Goal: Download file/media

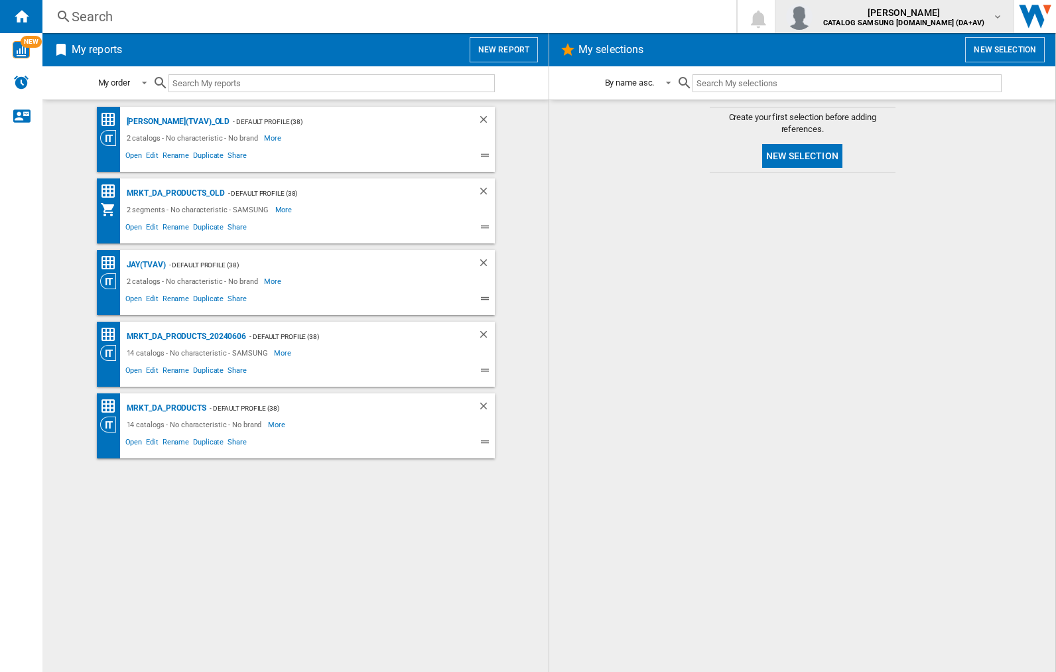
click at [813, 17] on img "button" at bounding box center [799, 16] width 27 height 27
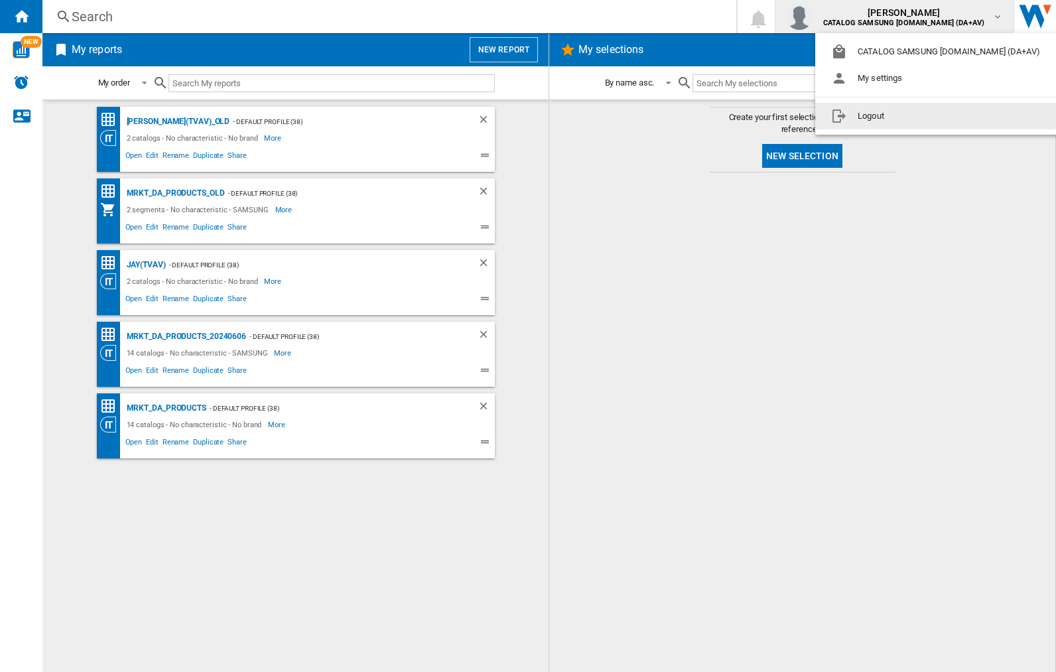
click at [918, 116] on button "Logout" at bounding box center [938, 116] width 246 height 27
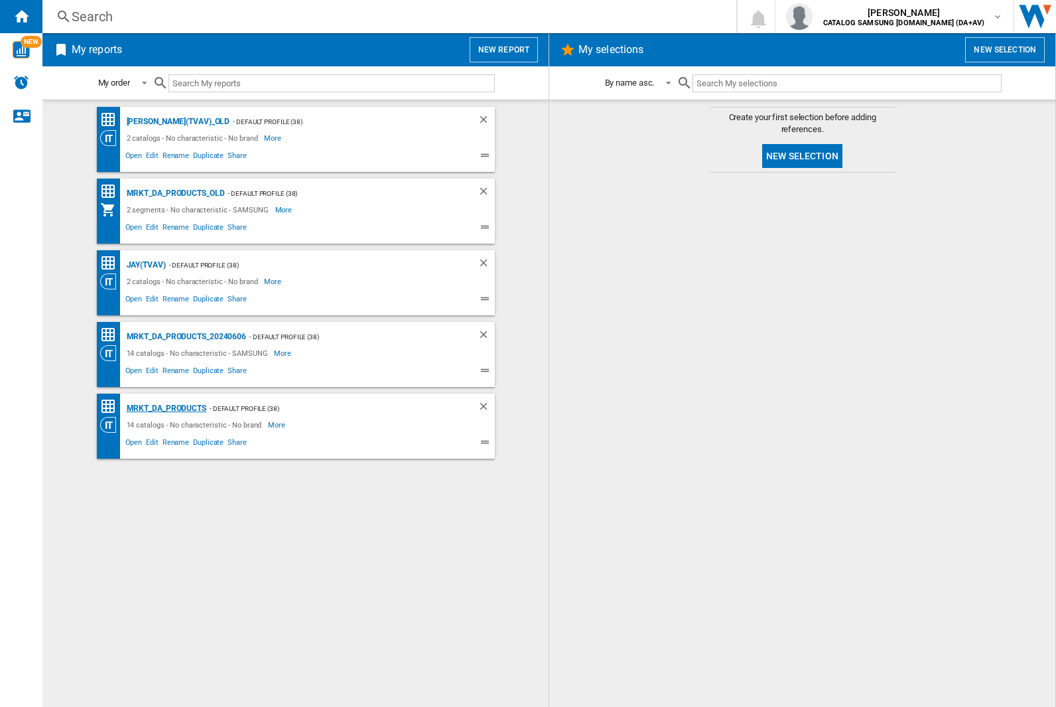
click at [166, 408] on div "MRKT_DA_PRODUCTS" at bounding box center [164, 408] width 83 height 17
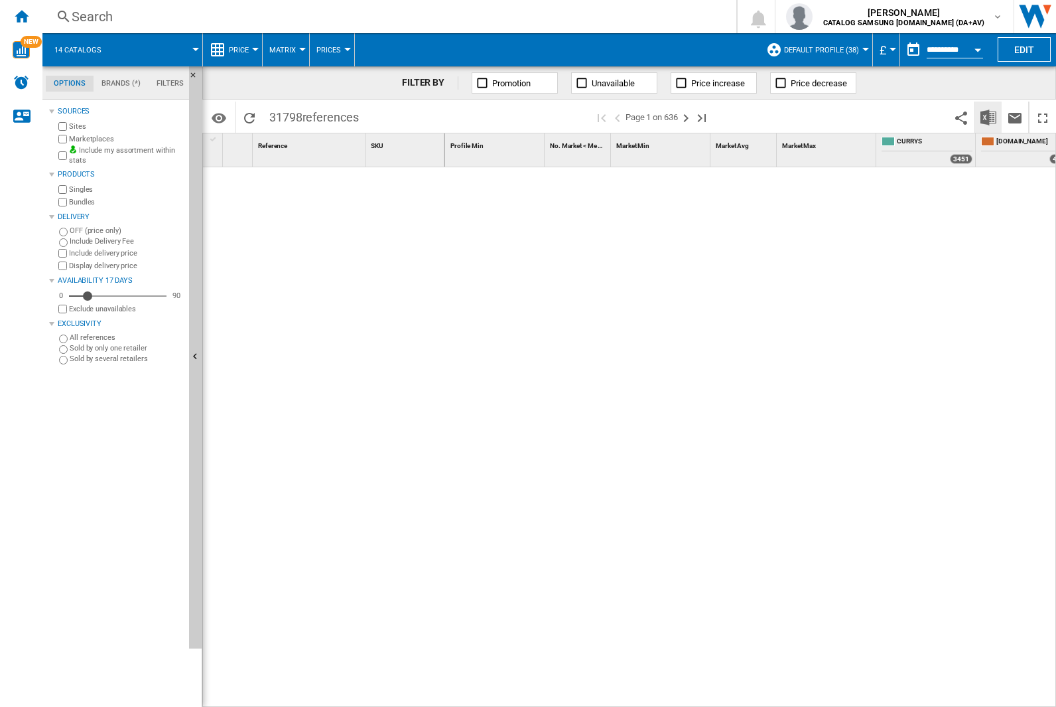
click at [988, 116] on img "Download in Excel" at bounding box center [989, 117] width 16 height 16
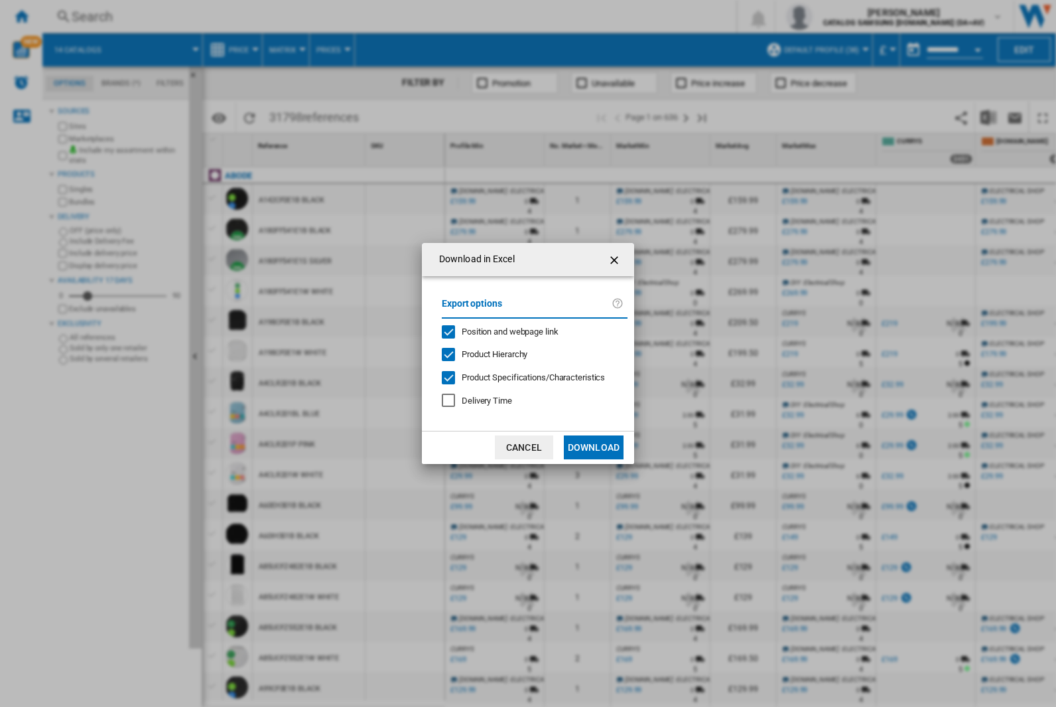
click at [502, 331] on span "Position and webpage link" at bounding box center [510, 331] width 97 height 10
click at [594, 447] on button "Download" at bounding box center [594, 447] width 60 height 24
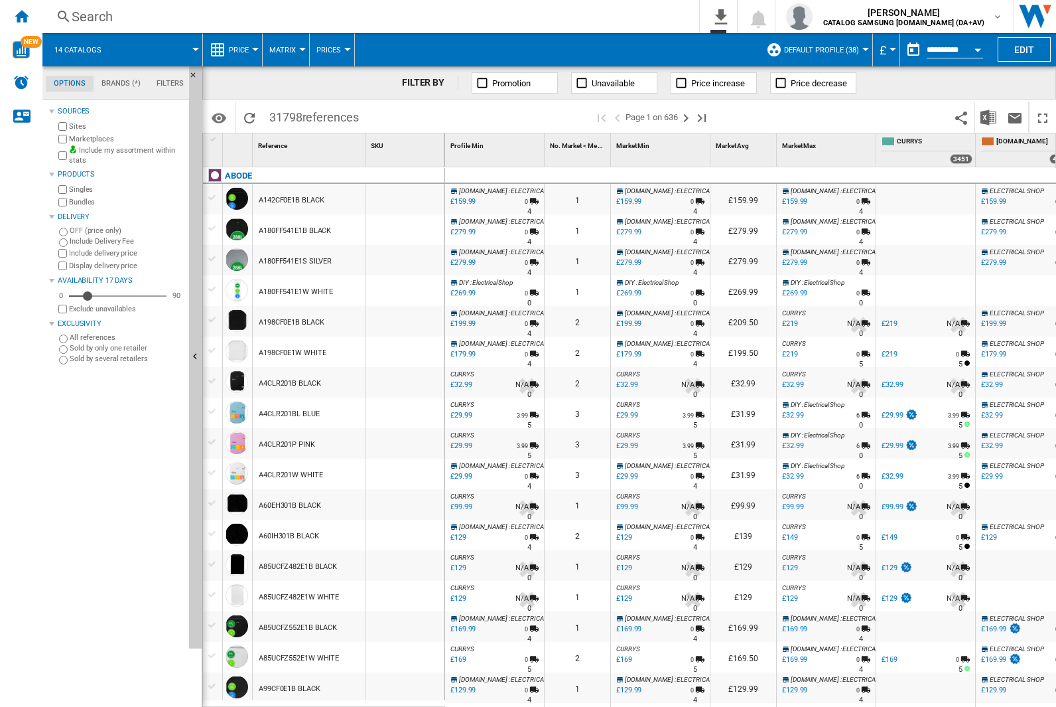
click at [967, 88] on div "FILTER BY Promotion Unavailable Price increase Price decrease" at bounding box center [629, 82] width 854 height 33
